Goal: Check status: Check status

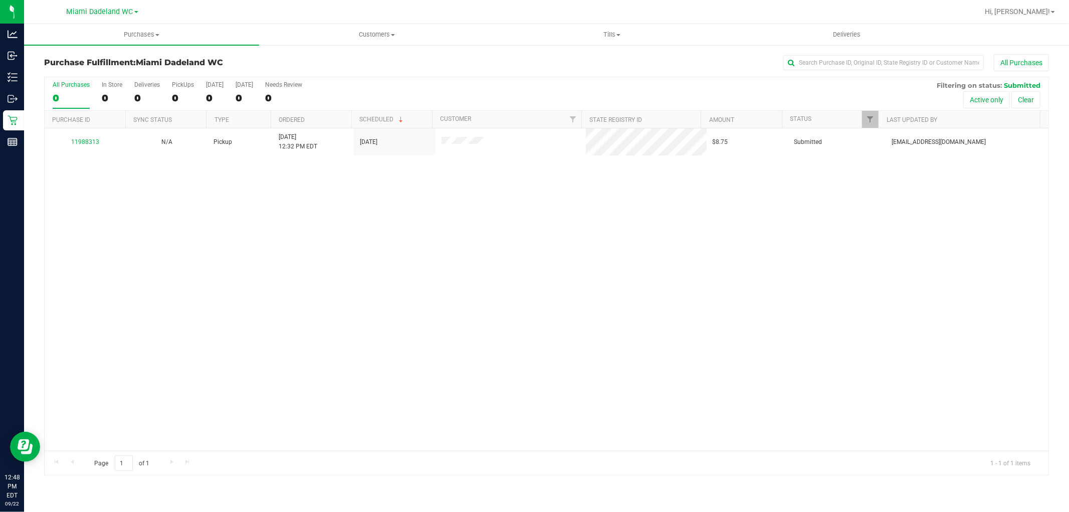
click at [464, 90] on div "All Purchases 0 In Store 0 Deliveries 0 PickUps 0 [DATE] 0 [DATE] 0 Needs Revie…" at bounding box center [547, 94] width 1004 height 34
click at [397, 77] on div "All Purchases 0 In Store 0 Deliveries 0 PickUps 0 [DATE] 0 [DATE] 0 Needs Revie…" at bounding box center [546, 276] width 1005 height 398
drag, startPoint x: 450, startPoint y: 274, endPoint x: 454, endPoint y: 360, distance: 86.3
click at [453, 352] on div "11988313 N/A Pickup [DATE] 12:32 PM EDT 9/22/2025 $8.75 Submitted [EMAIL_ADDRES…" at bounding box center [547, 289] width 1004 height 322
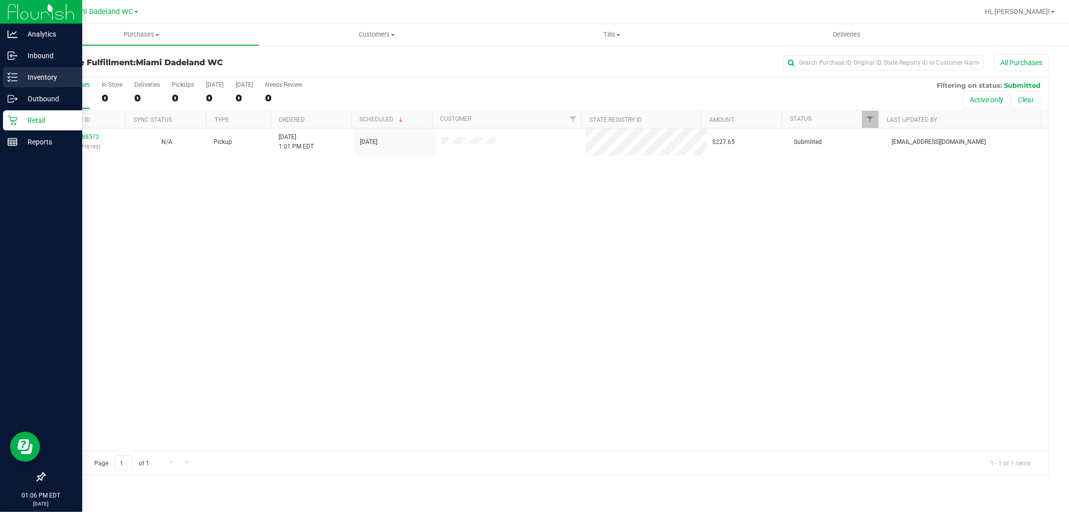
click at [11, 76] on icon at bounding box center [13, 77] width 10 height 10
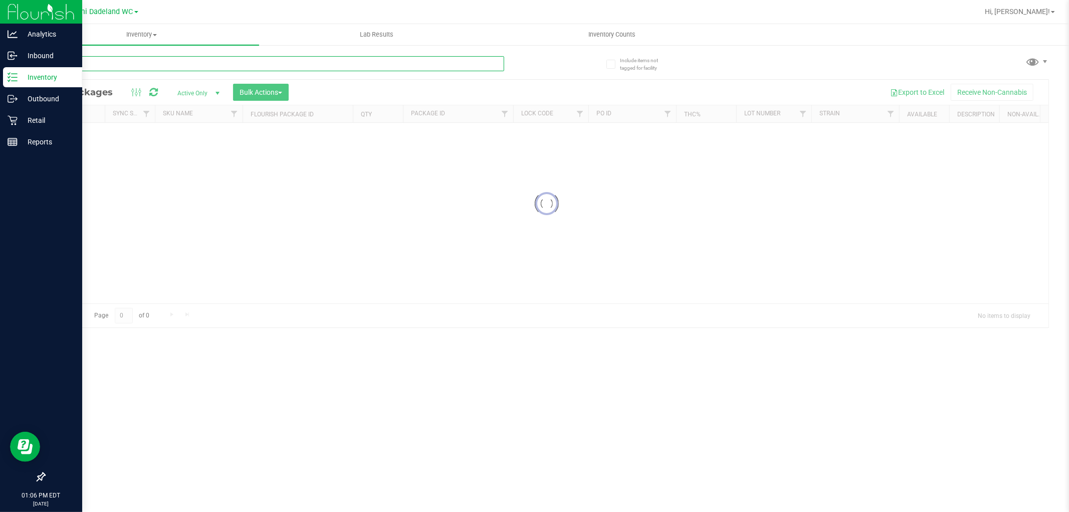
click at [131, 63] on input "text" at bounding box center [274, 63] width 460 height 15
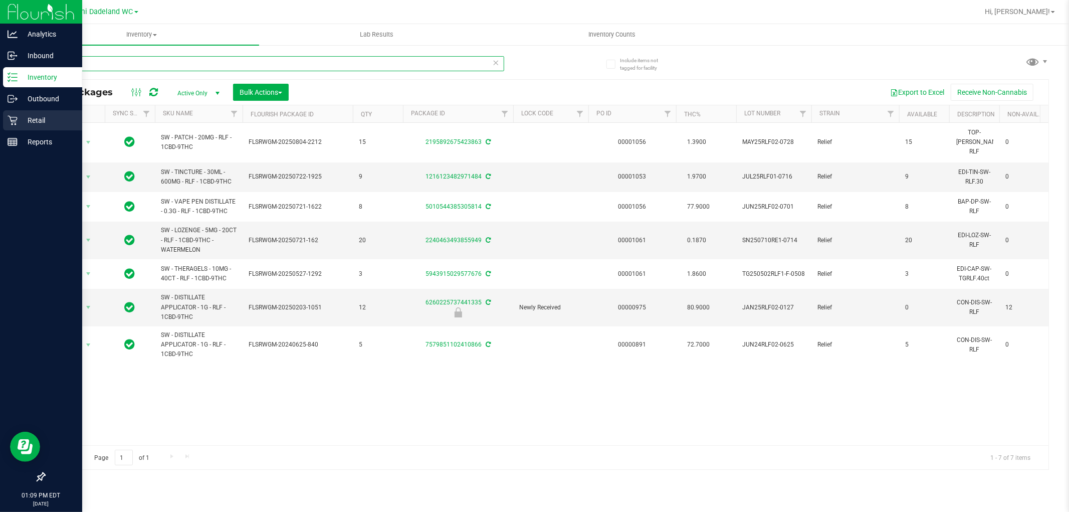
type input "rlf"
click at [70, 117] on p "Retail" at bounding box center [48, 120] width 60 height 12
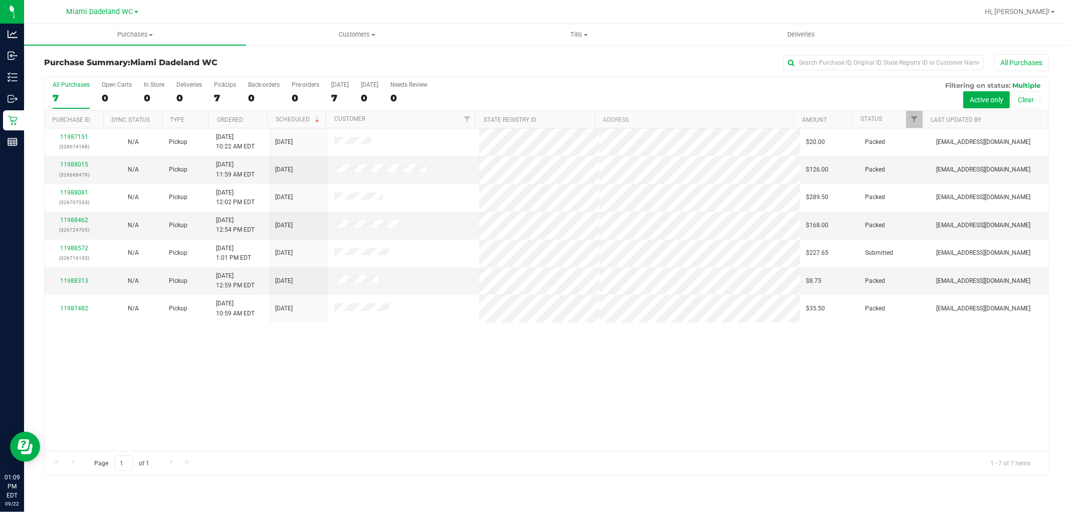
click at [619, 431] on div "11987151 (326674168) N/A Pickup [DATE] 10:22 AM EDT 9/22/2025 $20.00 Packed [EM…" at bounding box center [547, 289] width 1004 height 322
drag, startPoint x: 714, startPoint y: 66, endPoint x: 720, endPoint y: 63, distance: 6.3
click at [715, 65] on div "All Purchases" at bounding box center [714, 62] width 670 height 17
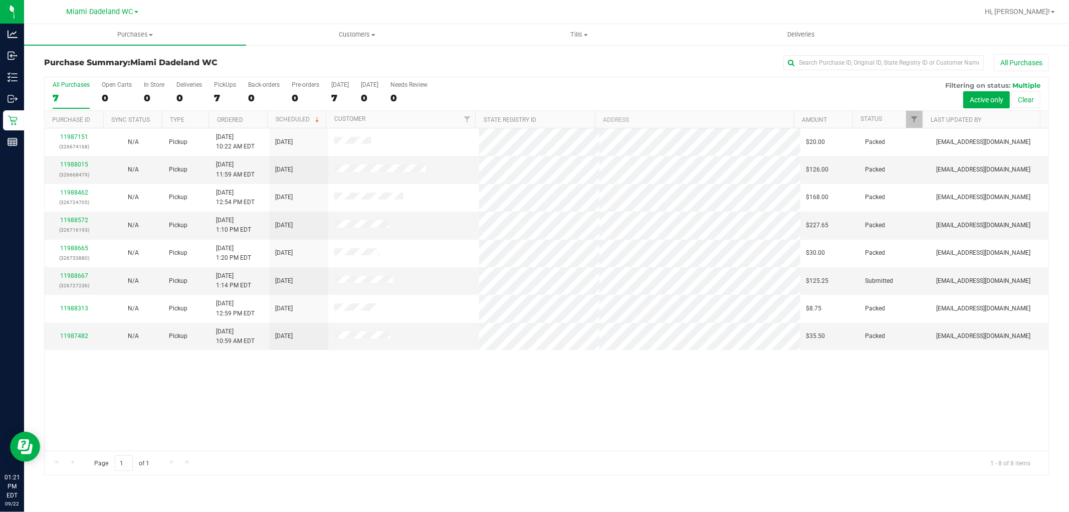
click at [525, 391] on div "11987151 (326674168) N/A Pickup [DATE] 10:22 AM EDT 9/22/2025 $20.00 Packed [EM…" at bounding box center [547, 289] width 1004 height 322
click at [510, 388] on div "11987151 (326674168) N/A Pickup [DATE] 10:22 AM EDT 9/22/2025 $20.00 Packed [EM…" at bounding box center [547, 289] width 1004 height 322
click at [336, 68] on div "Purchase Summary: Miami Dadeland WC All Purchases" at bounding box center [546, 65] width 1005 height 22
click at [525, 418] on div "11987151 (326674168) N/A Pickup [DATE] 10:22 AM EDT 9/22/2025 $20.00 Packed [EM…" at bounding box center [547, 289] width 1004 height 322
click at [498, 393] on div "11987151 (326674168) N/A Pickup [DATE] 10:22 AM EDT 9/22/2025 $20.00 Packed [EM…" at bounding box center [547, 289] width 1004 height 322
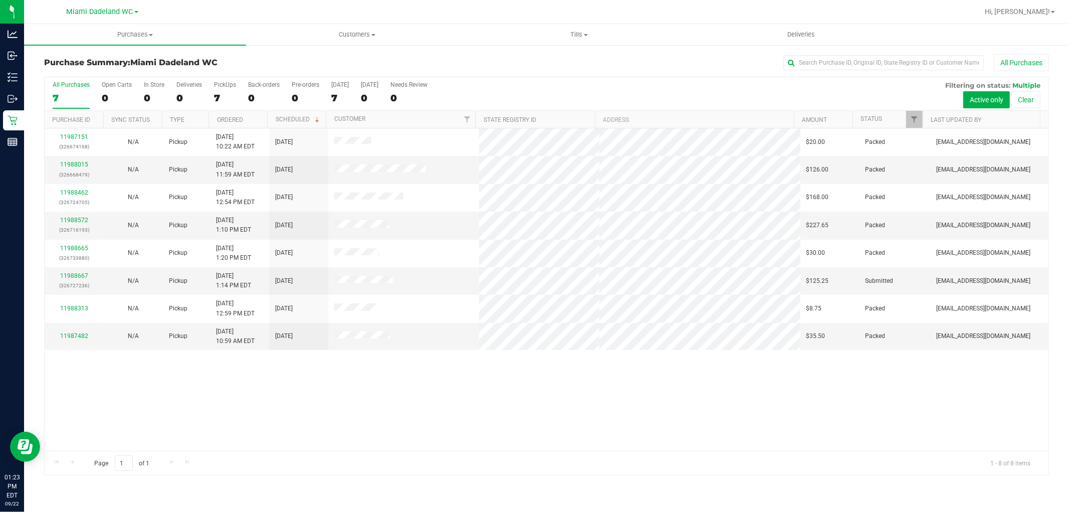
drag, startPoint x: 102, startPoint y: 467, endPoint x: 197, endPoint y: 533, distance: 116.7
drag, startPoint x: 197, startPoint y: 533, endPoint x: 771, endPoint y: 383, distance: 592.7
click at [771, 383] on div "11987151 (326674168) N/A Pickup [DATE] 10:22 AM EDT 9/22/2025 $20.00 Packed [EM…" at bounding box center [547, 289] width 1004 height 322
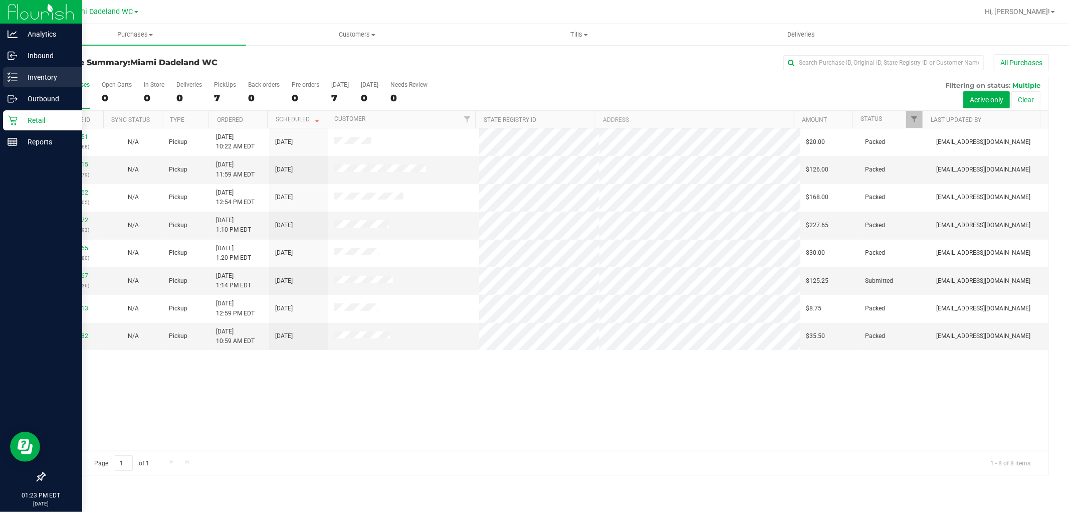
click at [37, 73] on p "Inventory" at bounding box center [48, 77] width 60 height 12
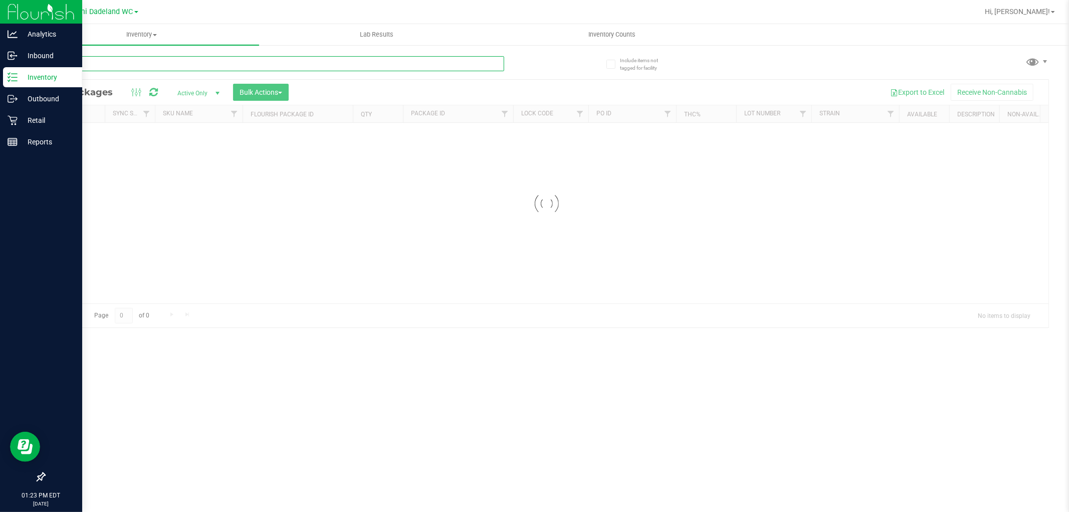
click at [291, 66] on input "text" at bounding box center [274, 63] width 460 height 15
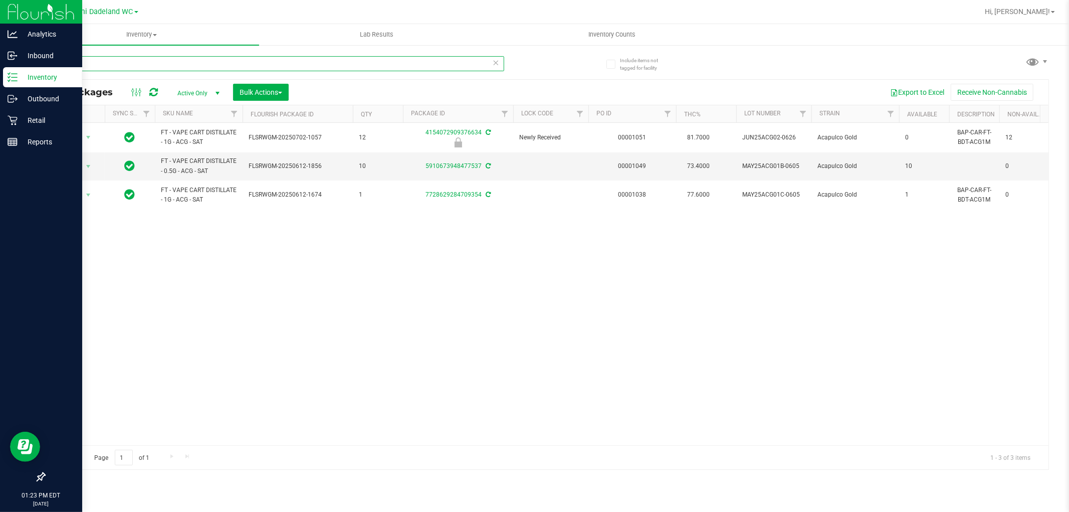
type input "aca"
click at [377, 261] on div "Action Action Edit attributes Global inventory Locate package Package audit log…" at bounding box center [547, 284] width 1004 height 322
